Goal: Task Accomplishment & Management: Complete application form

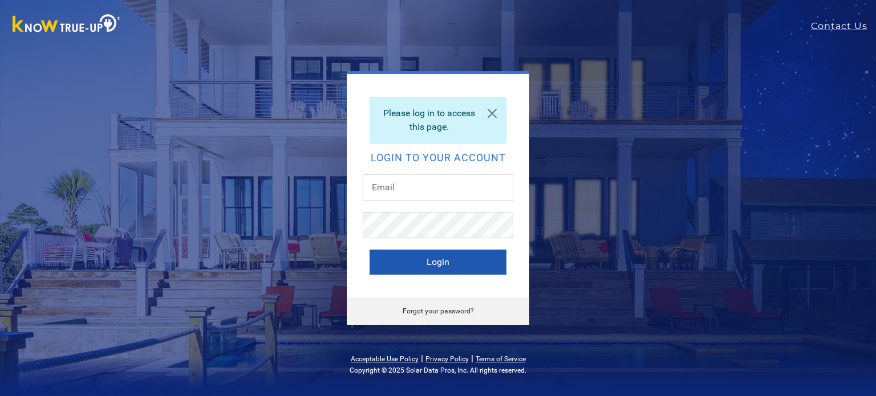
type input "[EMAIL_ADDRESS][DOMAIN_NAME]"
click at [456, 264] on button "Login" at bounding box center [438, 262] width 137 height 25
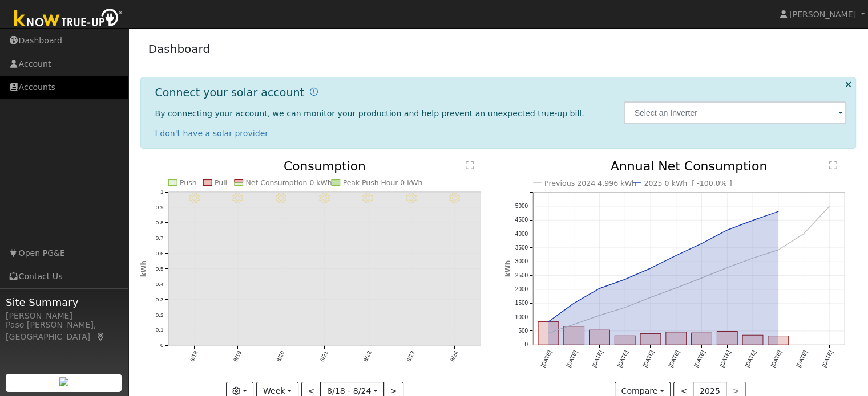
click at [40, 90] on link "Accounts" at bounding box center [64, 87] width 128 height 23
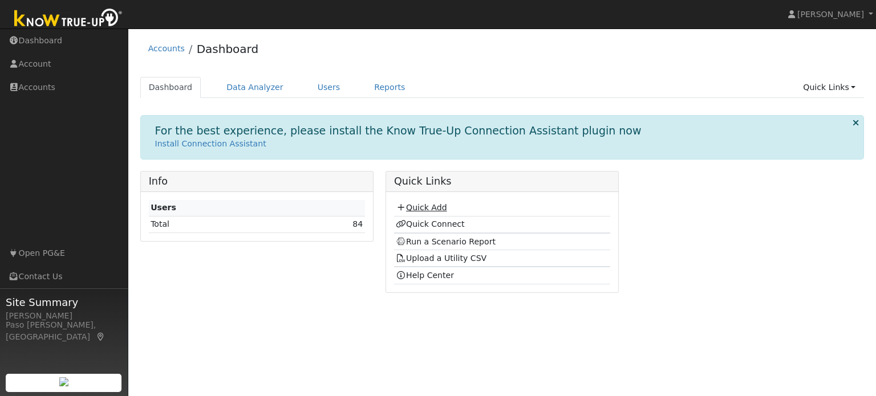
click at [424, 206] on link "Quick Add" at bounding box center [421, 207] width 51 height 9
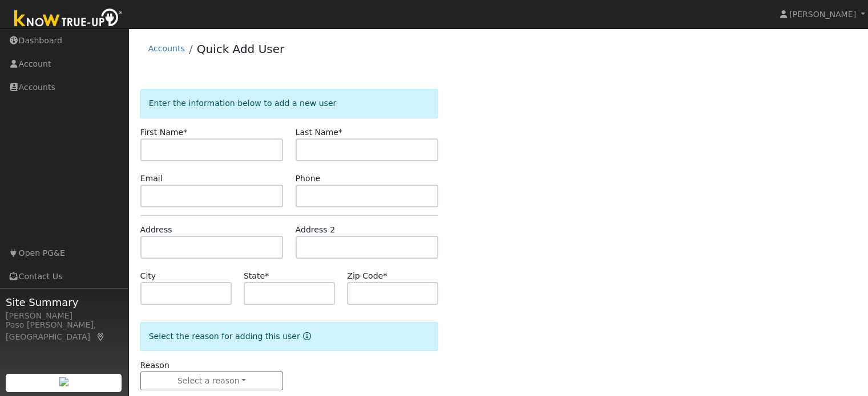
type input "A"
type input "Jaxqueline"
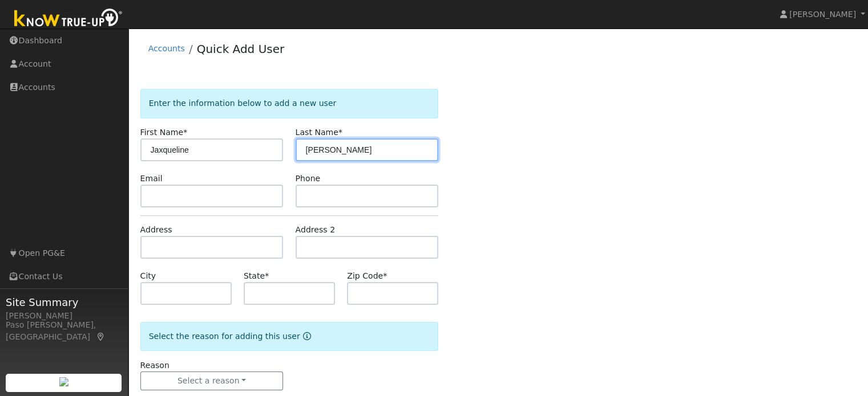
type input "Warren"
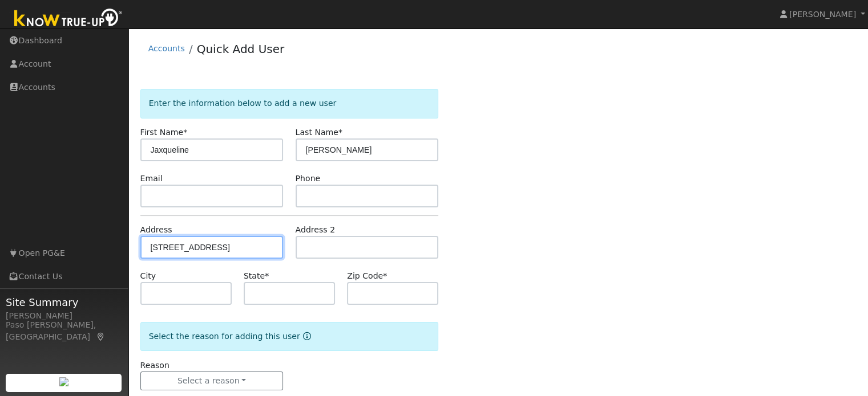
type input "7862 Santa Ynez Avenue"
type input "Atascadero"
type input "CA"
type input "93422"
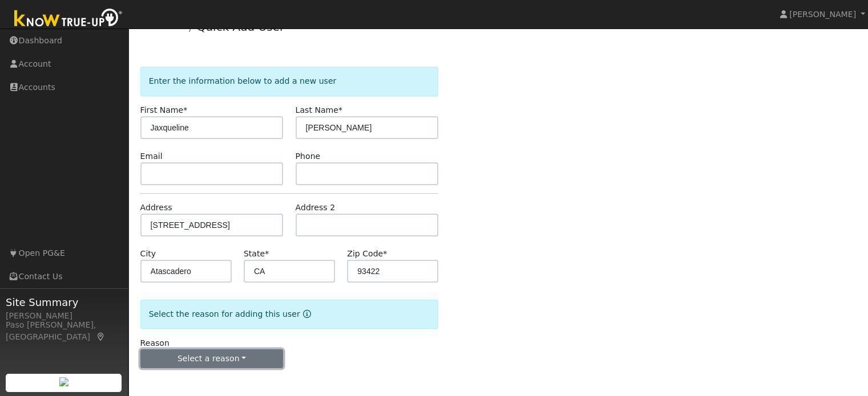
click at [252, 357] on button "Select a reason" at bounding box center [211, 359] width 143 height 19
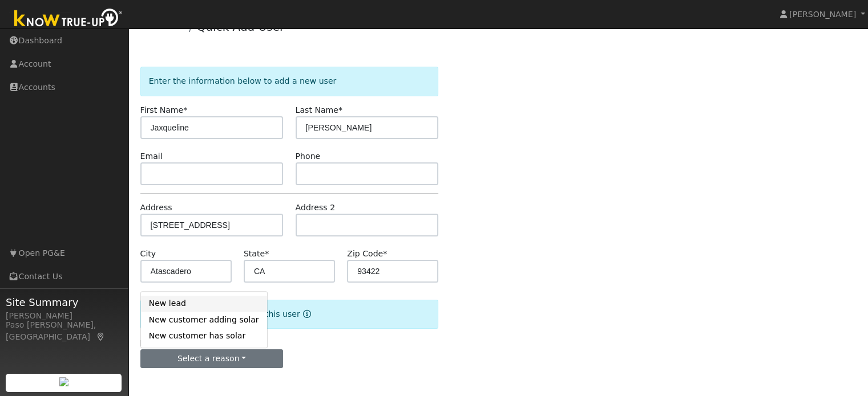
click at [176, 303] on link "New lead" at bounding box center [204, 304] width 126 height 16
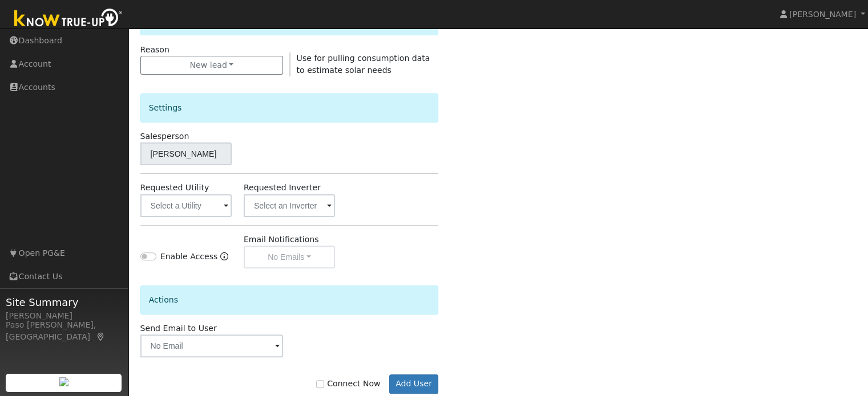
scroll to position [333, 0]
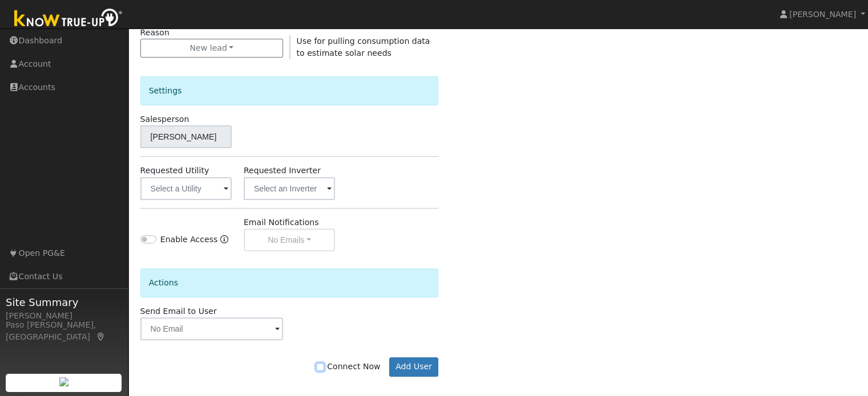
click at [324, 367] on input "Connect Now" at bounding box center [320, 367] width 8 height 8
checkbox input "true"
click at [411, 367] on button "Add User" at bounding box center [414, 367] width 50 height 19
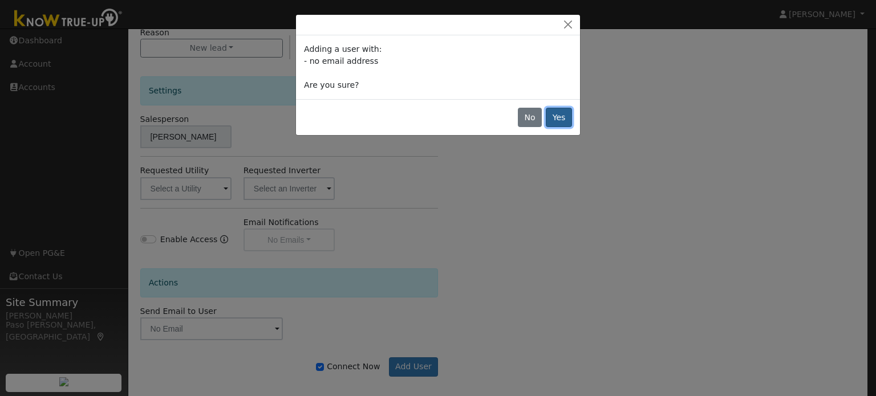
click at [556, 120] on button "Yes" at bounding box center [559, 117] width 26 height 19
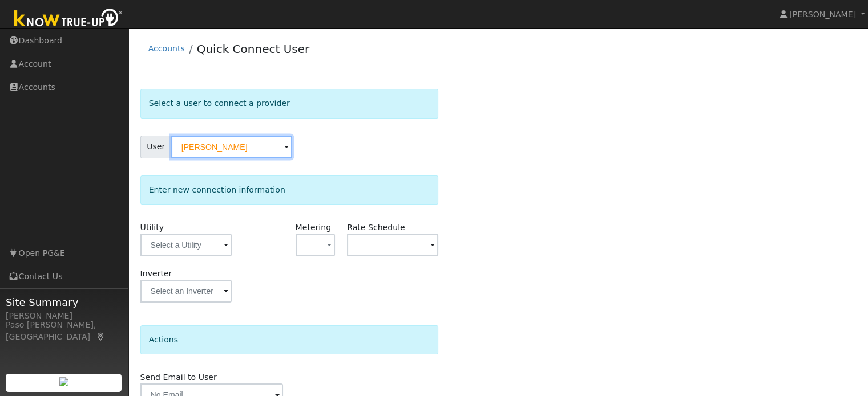
click at [192, 144] on input "[PERSON_NAME]" at bounding box center [231, 147] width 121 height 23
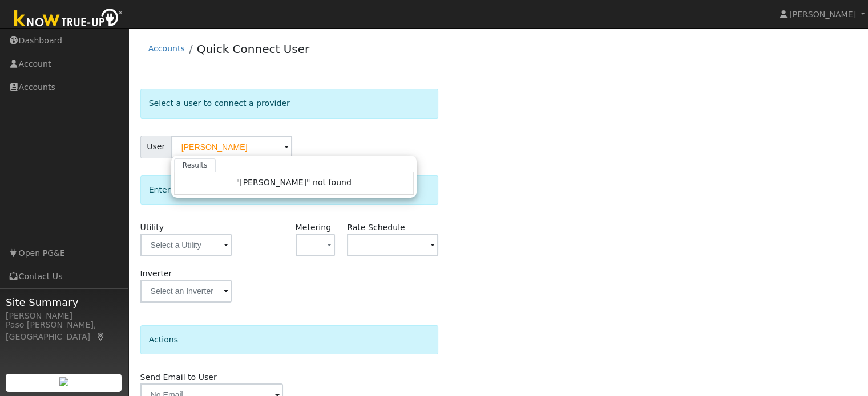
click at [511, 248] on div "Select a user to connect a provider User Jacqueline Warren Results "Jacqueline …" at bounding box center [498, 269] width 716 height 360
type input "[PERSON_NAME]"
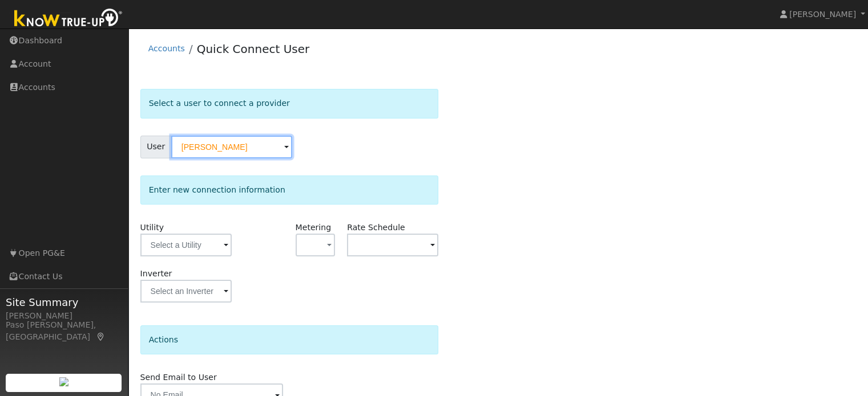
click at [276, 141] on input "[PERSON_NAME]" at bounding box center [231, 147] width 121 height 23
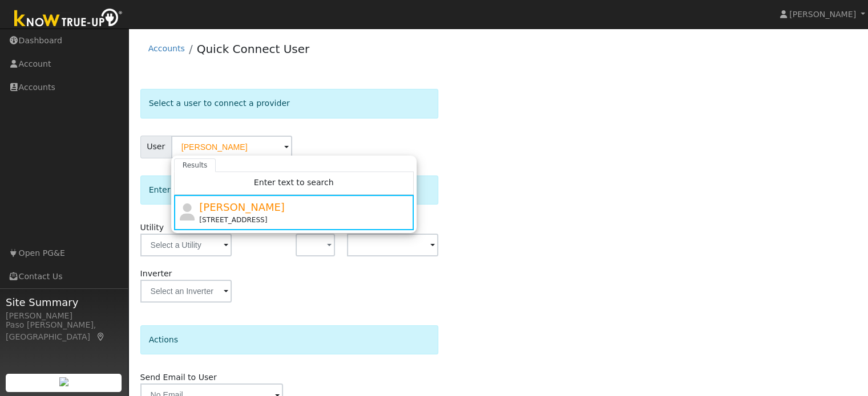
click at [516, 220] on div "Select a user to connect a provider User Jaxqueline Warren Results Enter text t…" at bounding box center [498, 269] width 716 height 360
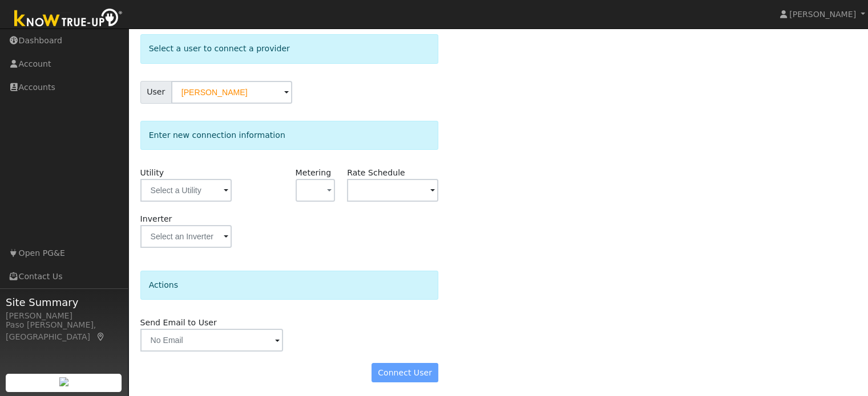
scroll to position [57, 0]
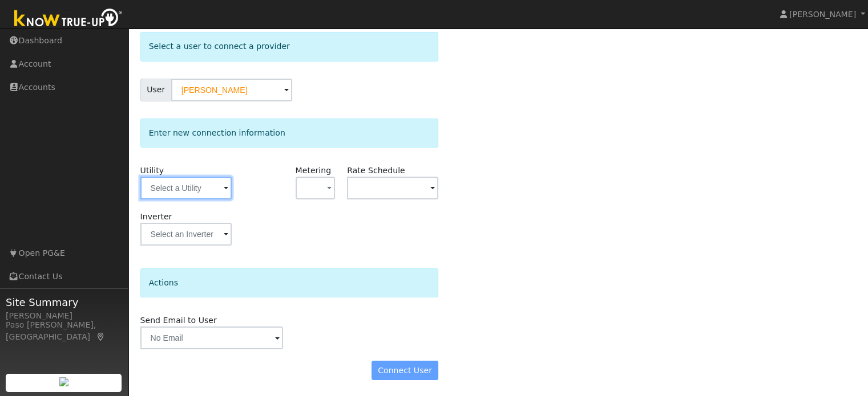
click at [220, 194] on input "text" at bounding box center [185, 188] width 91 height 23
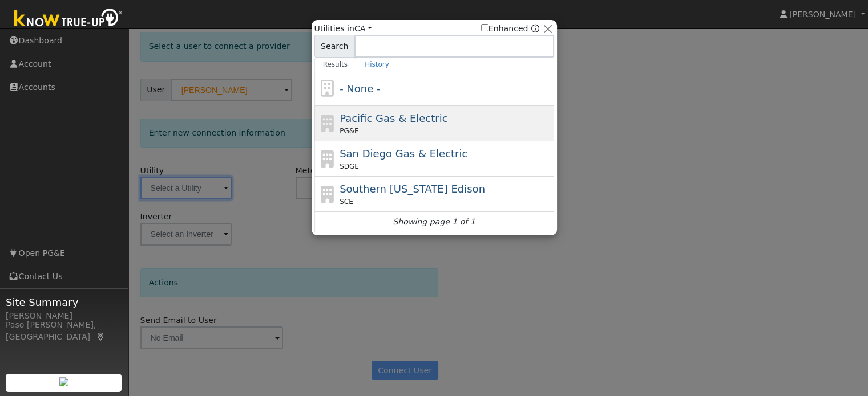
click at [381, 127] on div "PG&E" at bounding box center [445, 131] width 212 height 10
type input "PG&E"
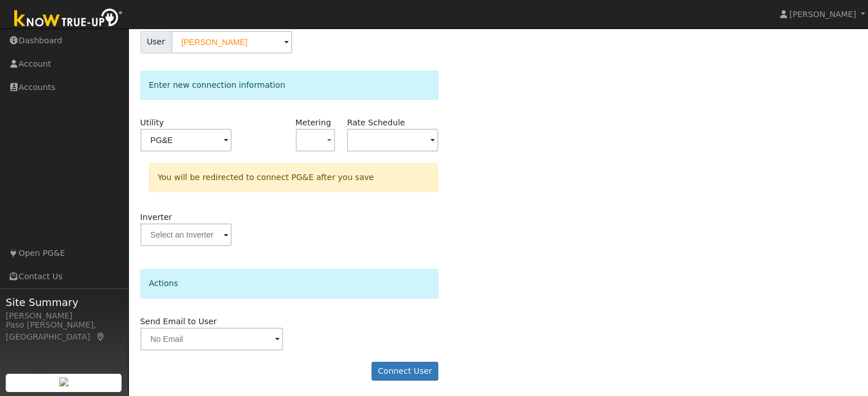
scroll to position [106, 0]
click at [382, 370] on button "Connect User" at bounding box center [404, 371] width 67 height 19
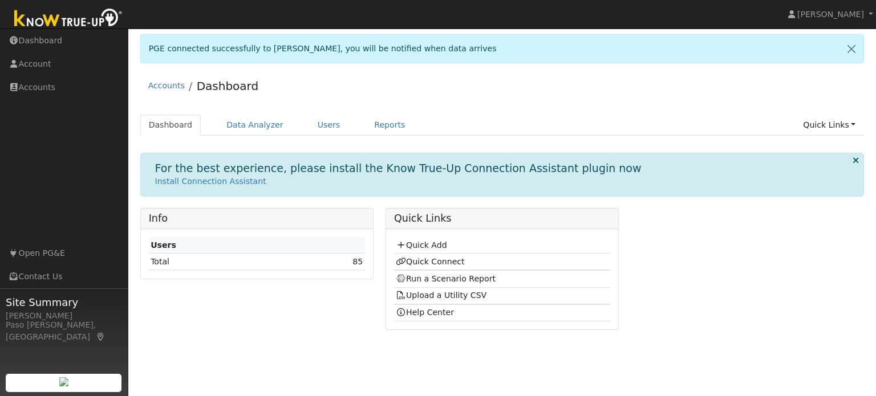
click at [354, 264] on td "85" at bounding box center [323, 262] width 83 height 17
click at [358, 264] on link "85" at bounding box center [358, 261] width 10 height 9
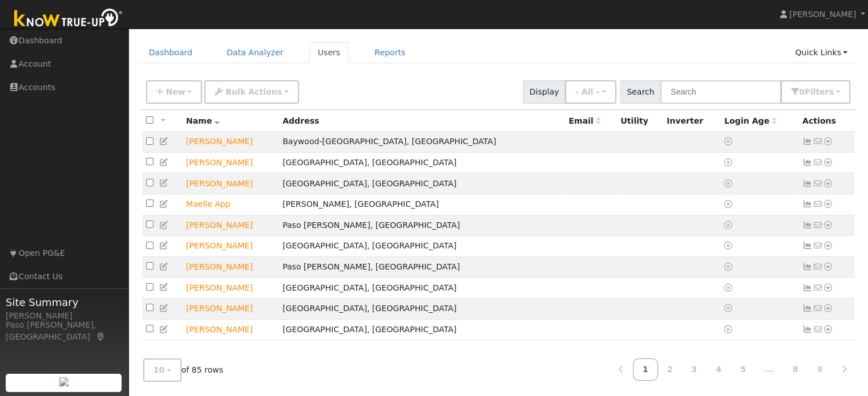
scroll to position [41, 0]
click at [719, 86] on input "text" at bounding box center [720, 91] width 121 height 23
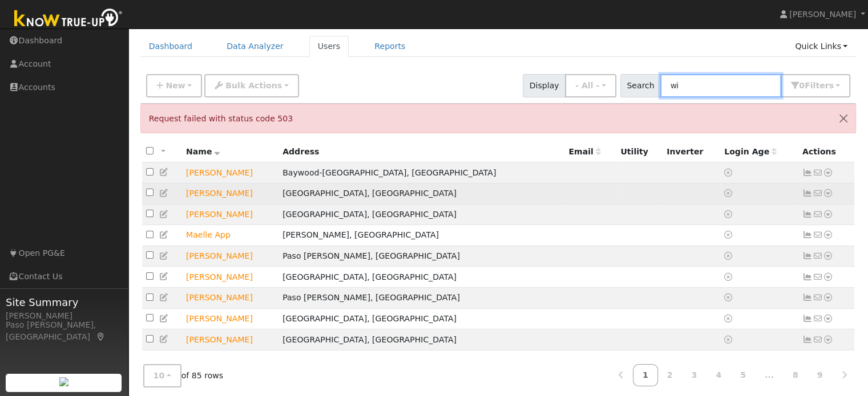
type input "w"
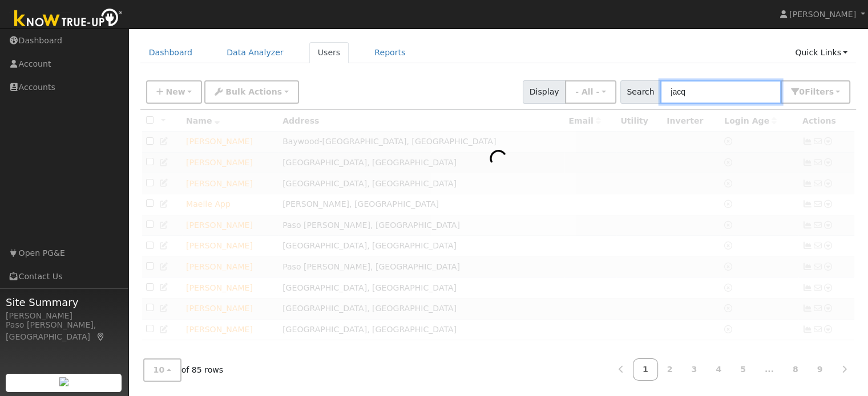
scroll to position [31, 0]
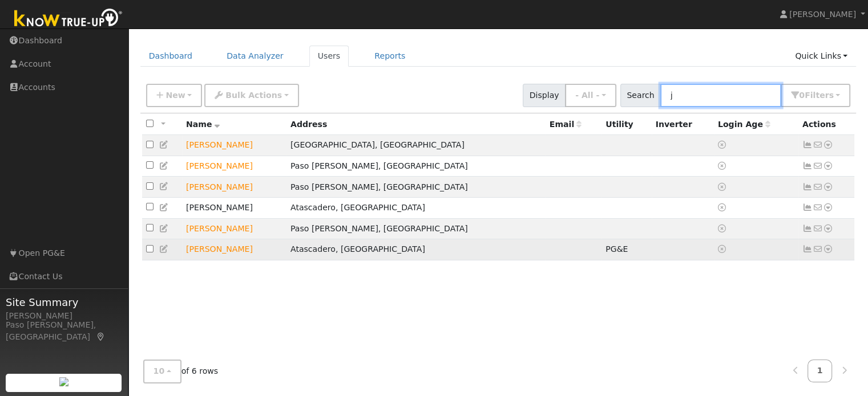
type input "j"
click at [828, 253] on icon at bounding box center [828, 249] width 10 height 8
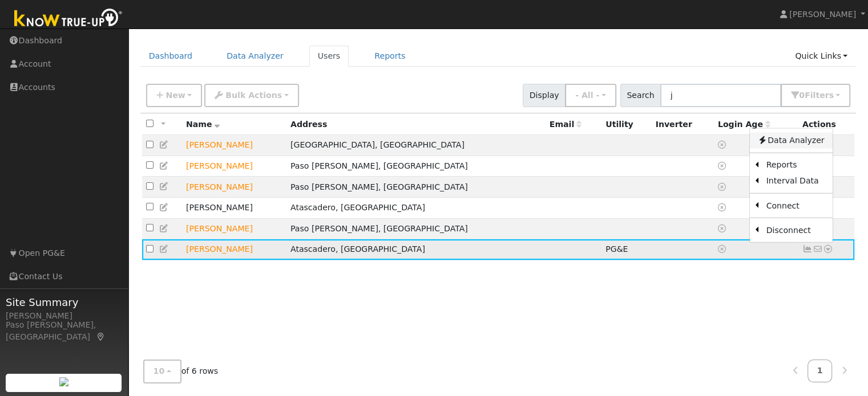
click at [793, 143] on link "Data Analyzer" at bounding box center [790, 140] width 83 height 16
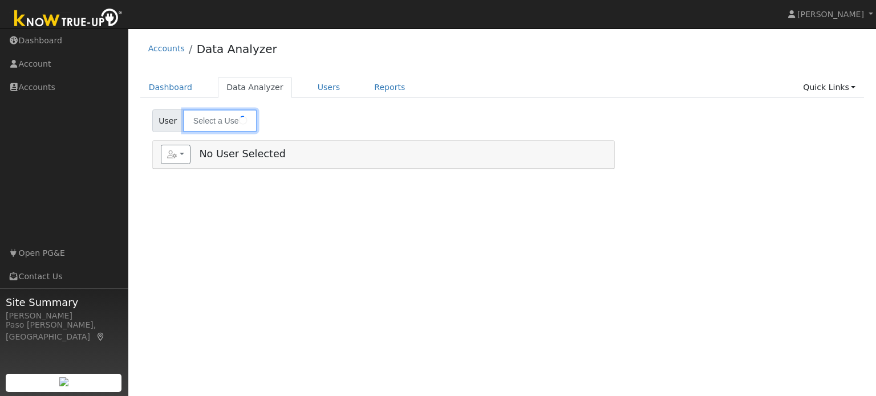
type input "[PERSON_NAME]"
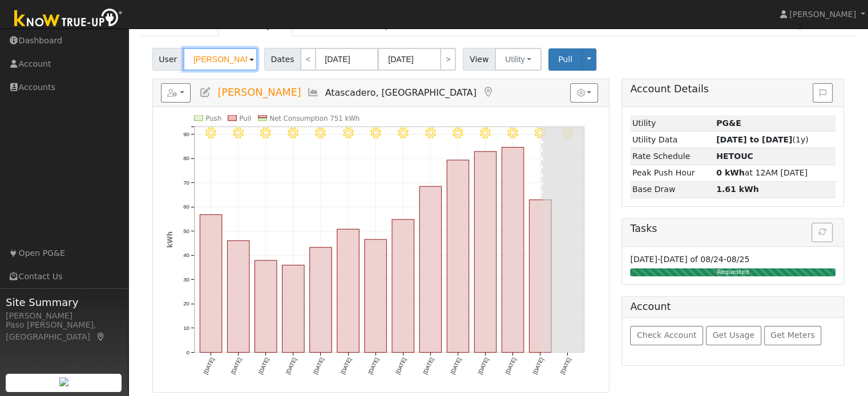
scroll to position [62, 0]
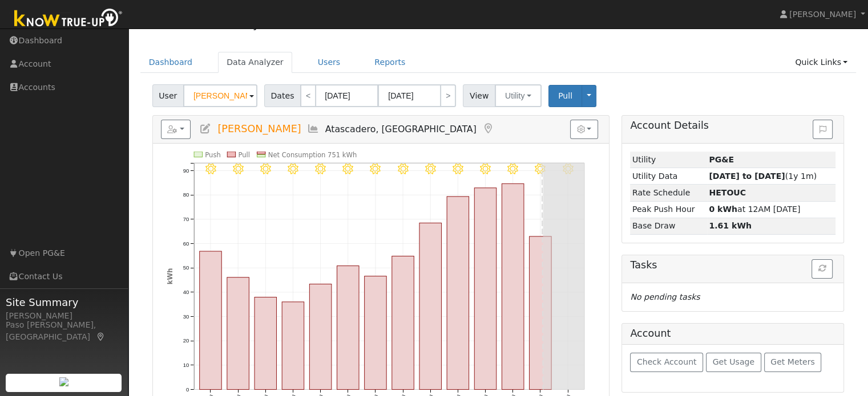
scroll to position [62, 0]
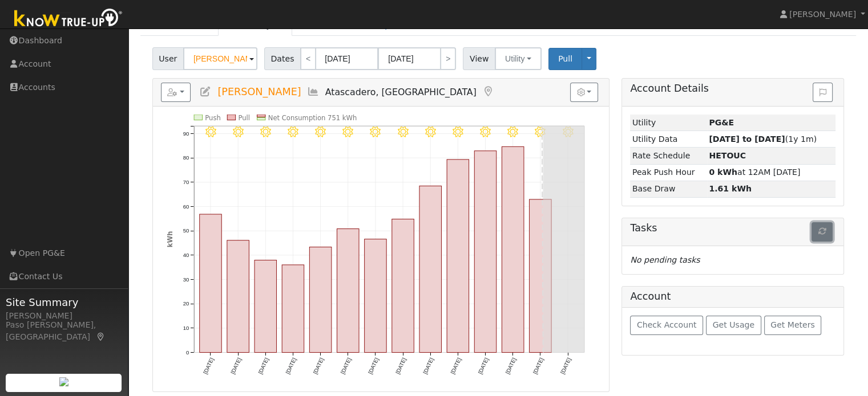
click at [821, 234] on icon "button" at bounding box center [822, 232] width 8 height 8
click at [184, 94] on button "button" at bounding box center [176, 92] width 30 height 19
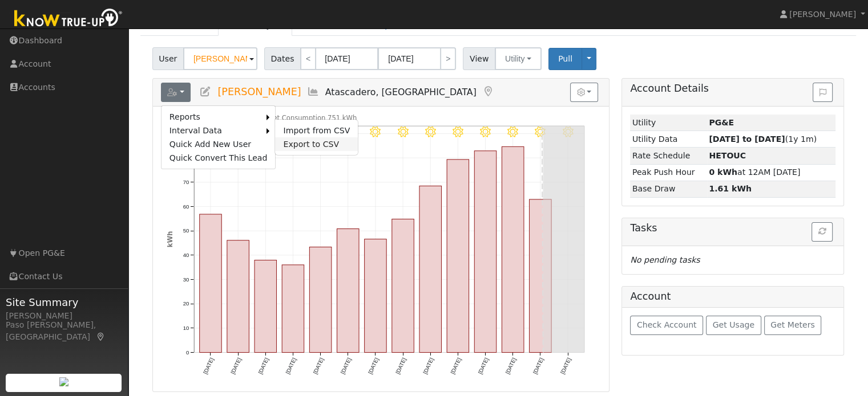
click at [290, 142] on link "Export to CSV" at bounding box center [316, 144] width 83 height 14
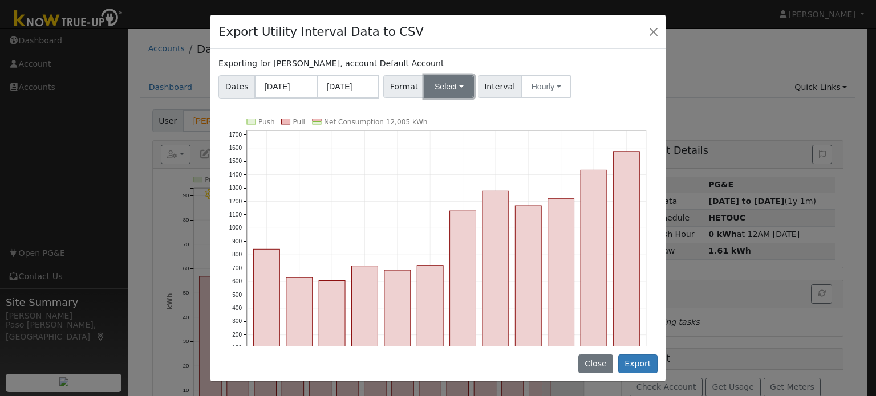
click at [456, 90] on button "Select" at bounding box center [449, 86] width 50 height 23
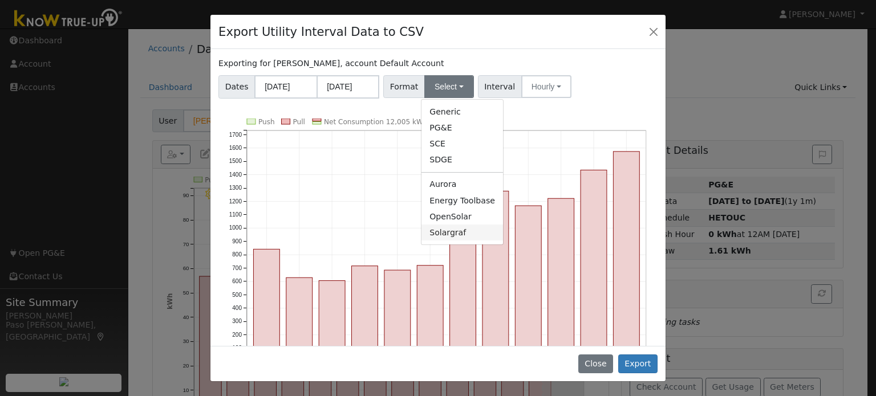
click at [449, 234] on link "Solargraf" at bounding box center [463, 233] width 82 height 16
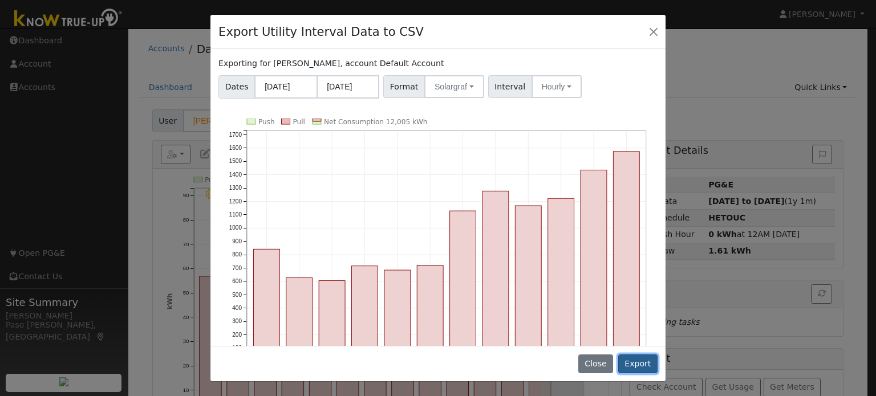
click at [652, 370] on button "Export" at bounding box center [637, 364] width 39 height 19
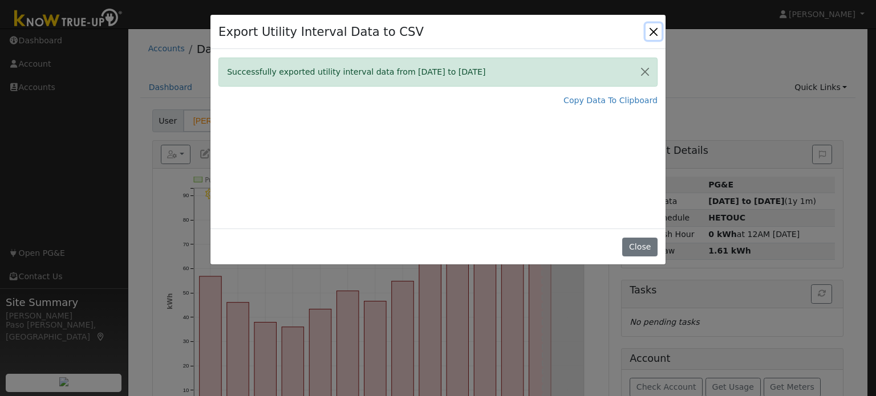
click at [650, 37] on button "Close" at bounding box center [654, 31] width 16 height 16
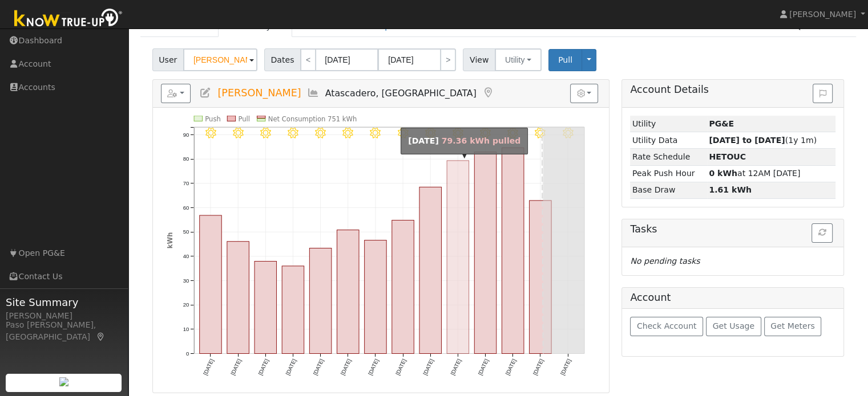
scroll to position [62, 0]
